Goal: Transaction & Acquisition: Purchase product/service

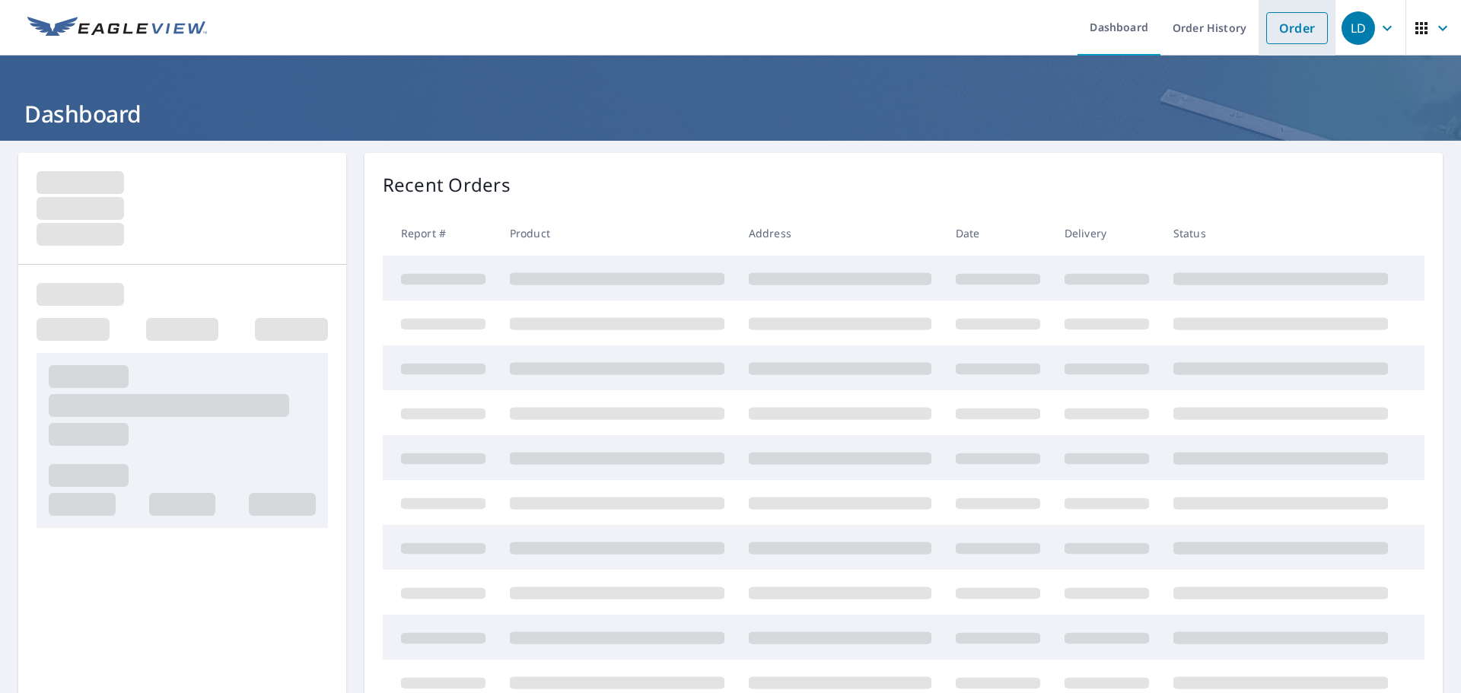
click at [1273, 23] on link "Order" at bounding box center [1297, 28] width 62 height 32
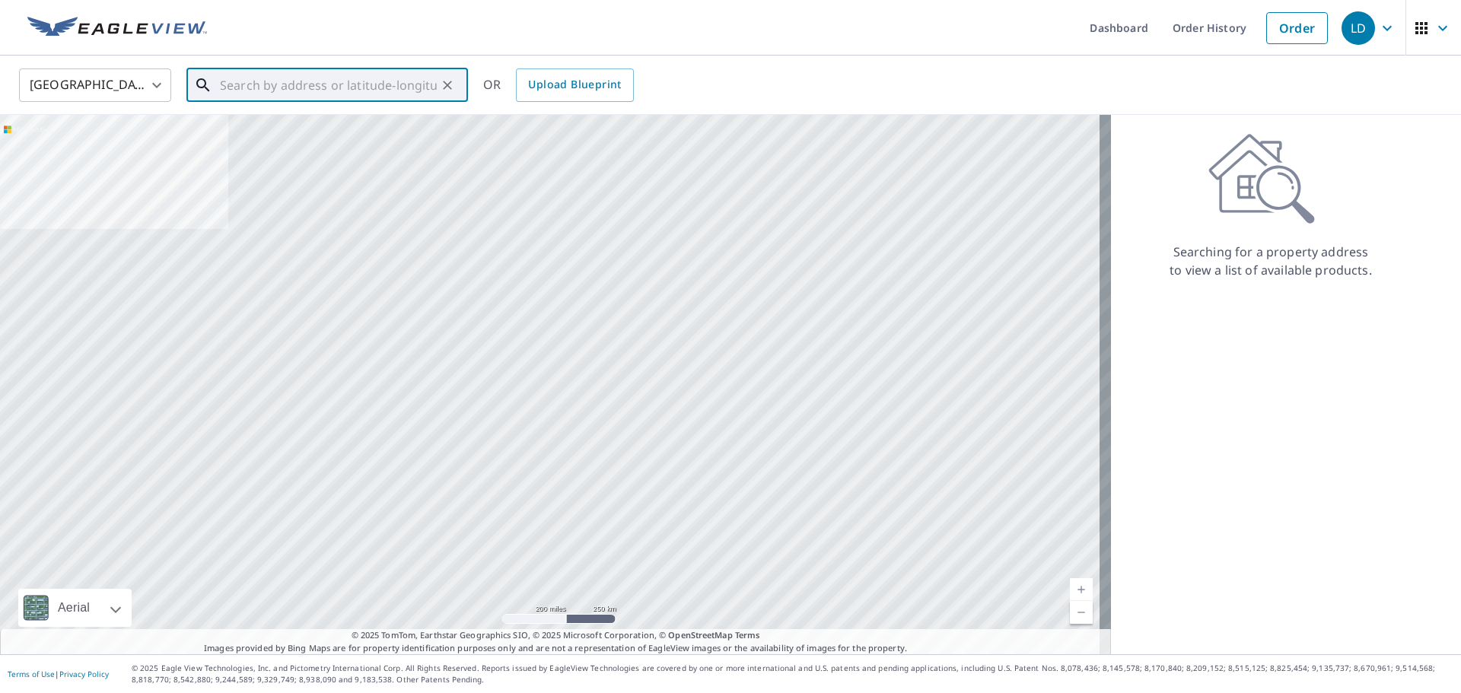
click at [317, 87] on input "text" at bounding box center [328, 85] width 217 height 43
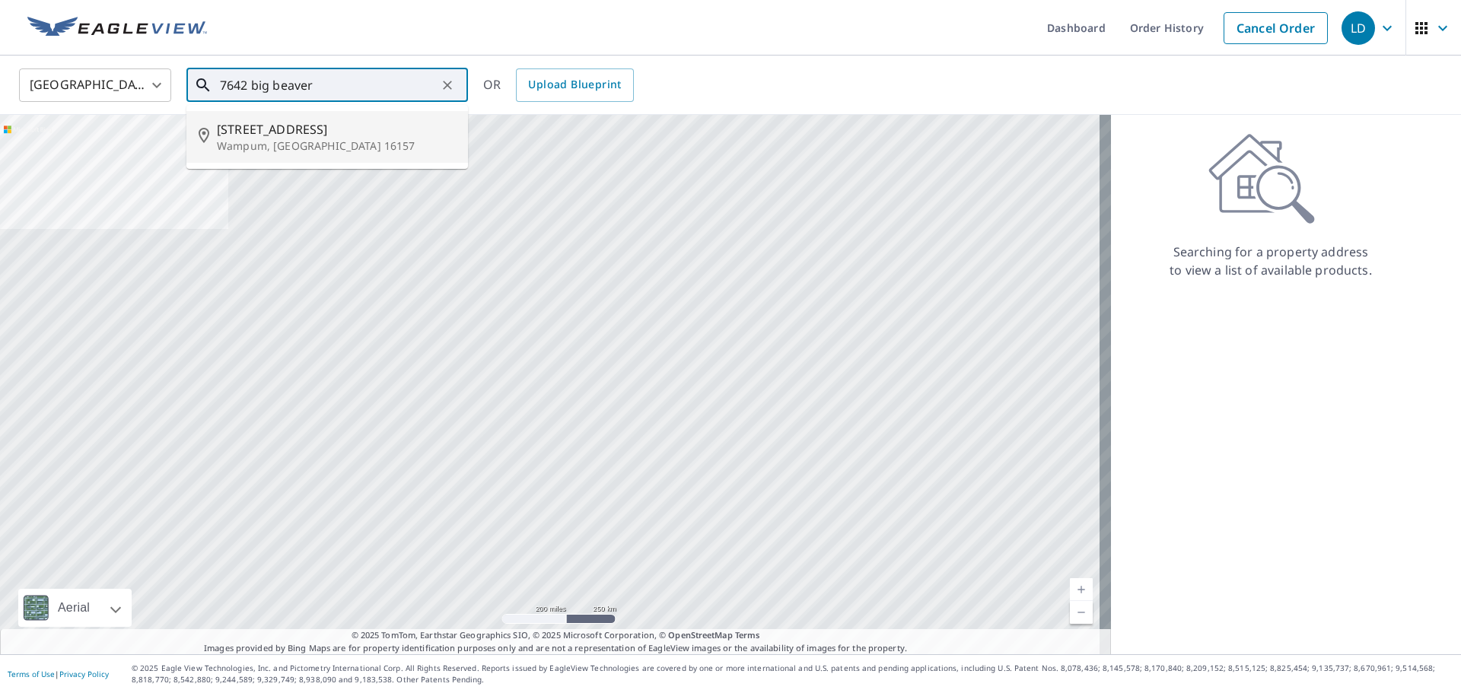
click at [296, 129] on span "[STREET_ADDRESS]" at bounding box center [336, 129] width 239 height 18
type input "[STREET_ADDRESS]"
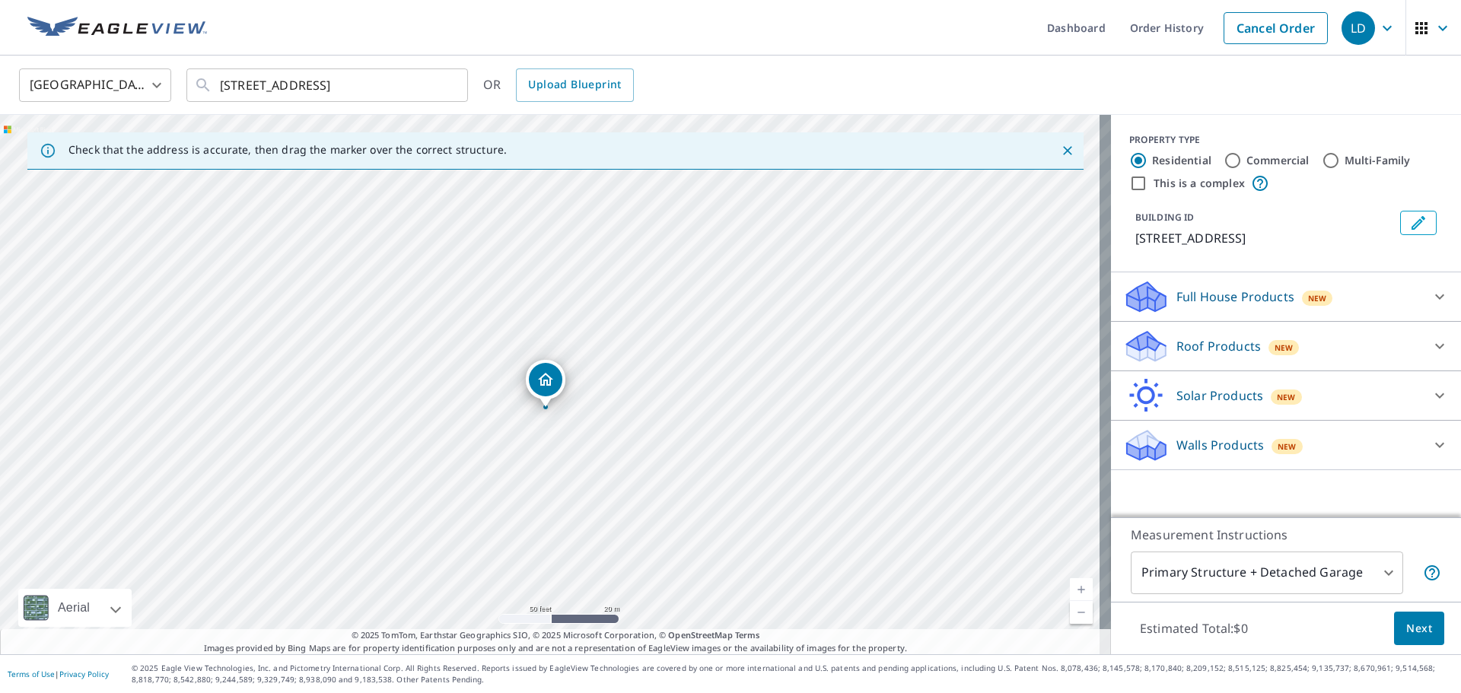
drag, startPoint x: 578, startPoint y: 260, endPoint x: 573, endPoint y: 285, distance: 25.5
click at [573, 285] on div "[STREET_ADDRESS]" at bounding box center [555, 385] width 1111 height 540
click at [1136, 342] on icon at bounding box center [1143, 341] width 33 height 19
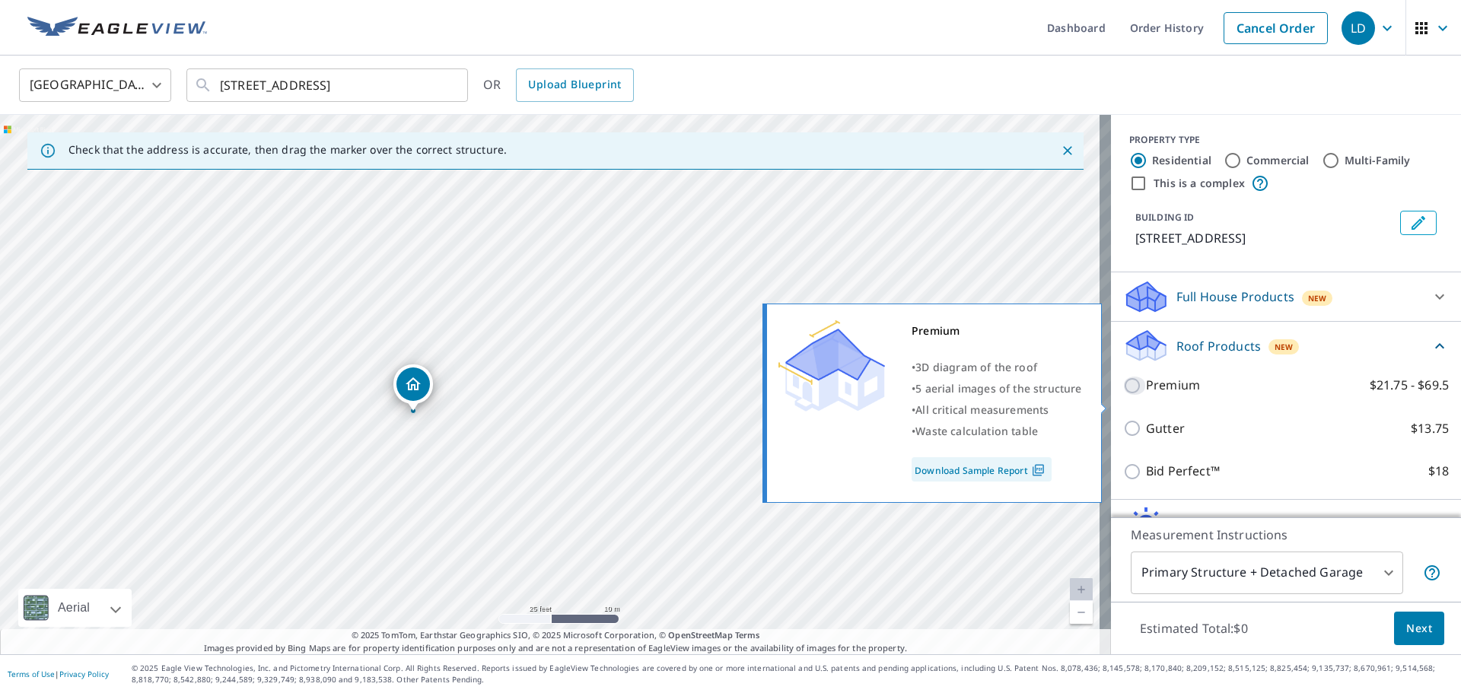
click at [1134, 395] on input "Premium $21.75 - $69.5" at bounding box center [1134, 386] width 23 height 18
checkbox input "true"
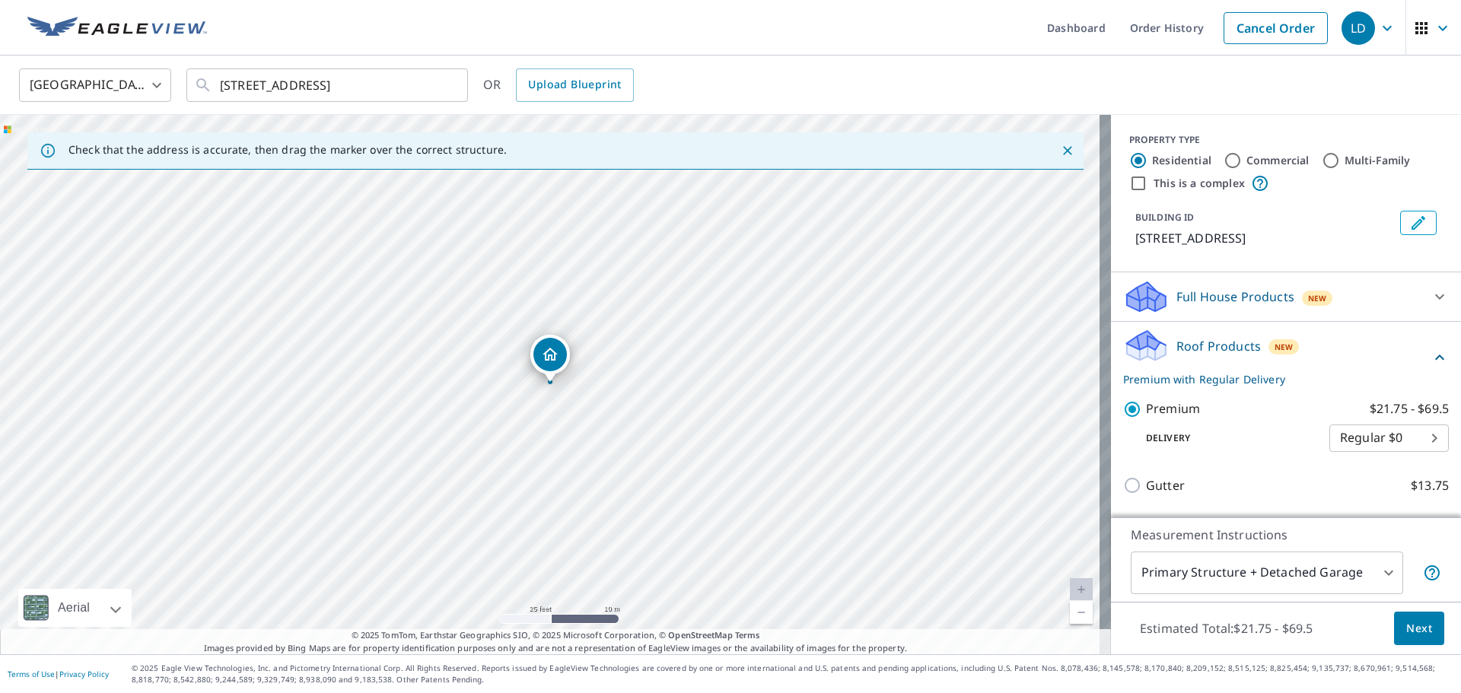
click at [1407, 627] on span "Next" at bounding box center [1420, 629] width 26 height 19
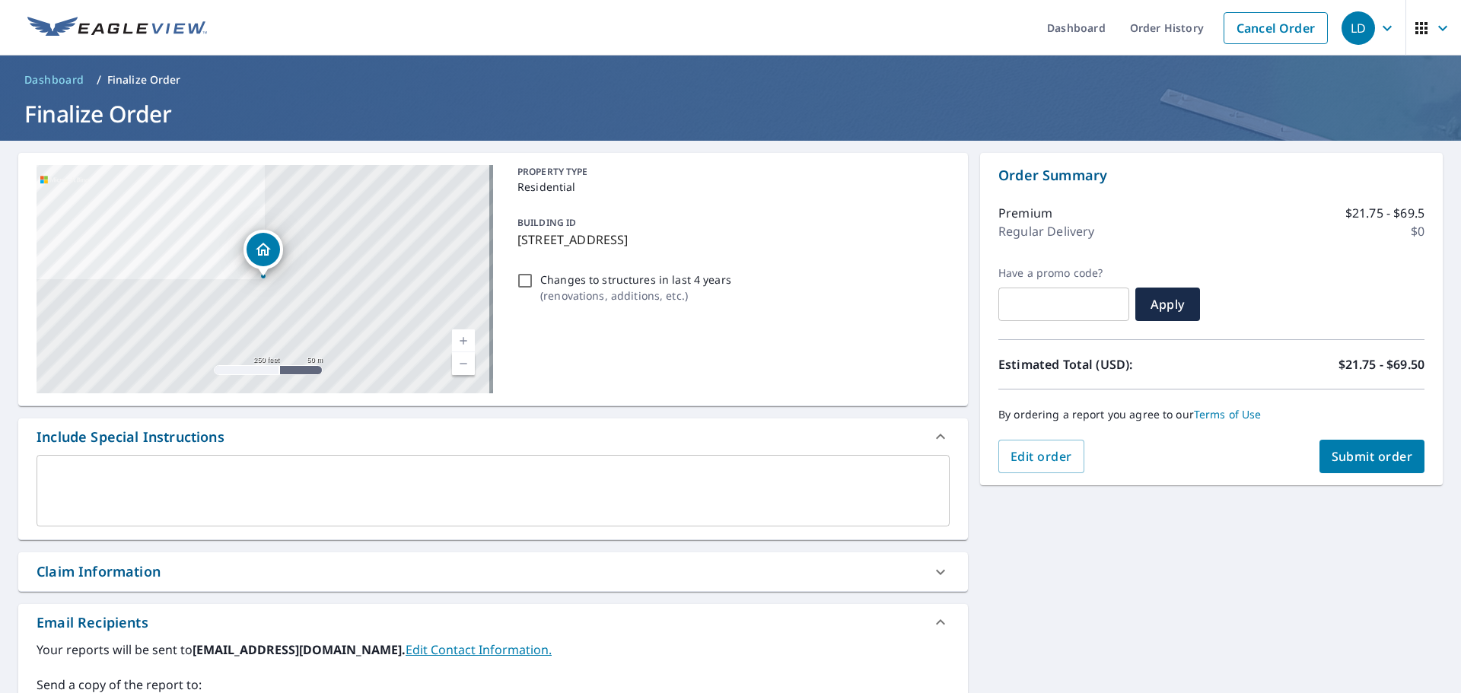
click at [1349, 454] on span "Submit order" at bounding box center [1372, 456] width 81 height 17
checkbox input "true"
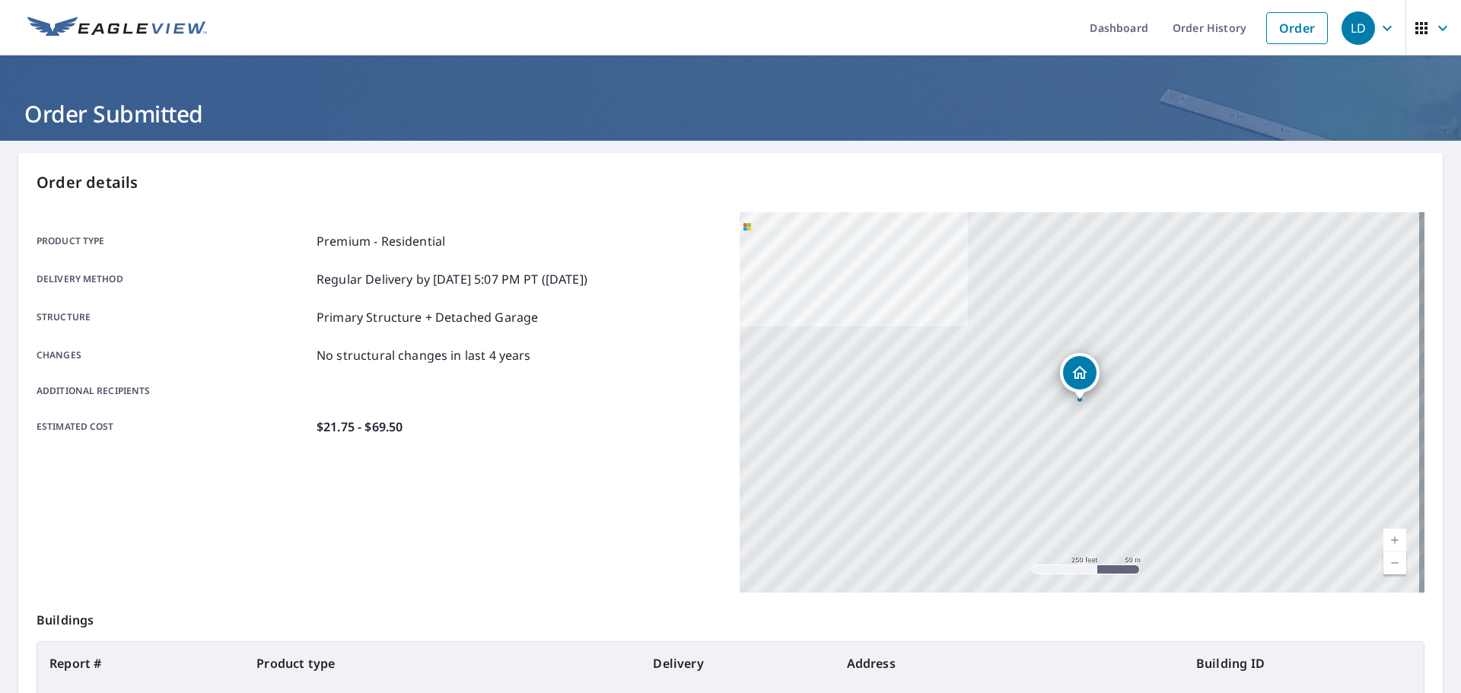
click at [534, 507] on div "Product type Premium - Residential Delivery method Regular Delivery by [DATE] 5…" at bounding box center [379, 402] width 685 height 381
